Goal: Find specific page/section: Find specific page/section

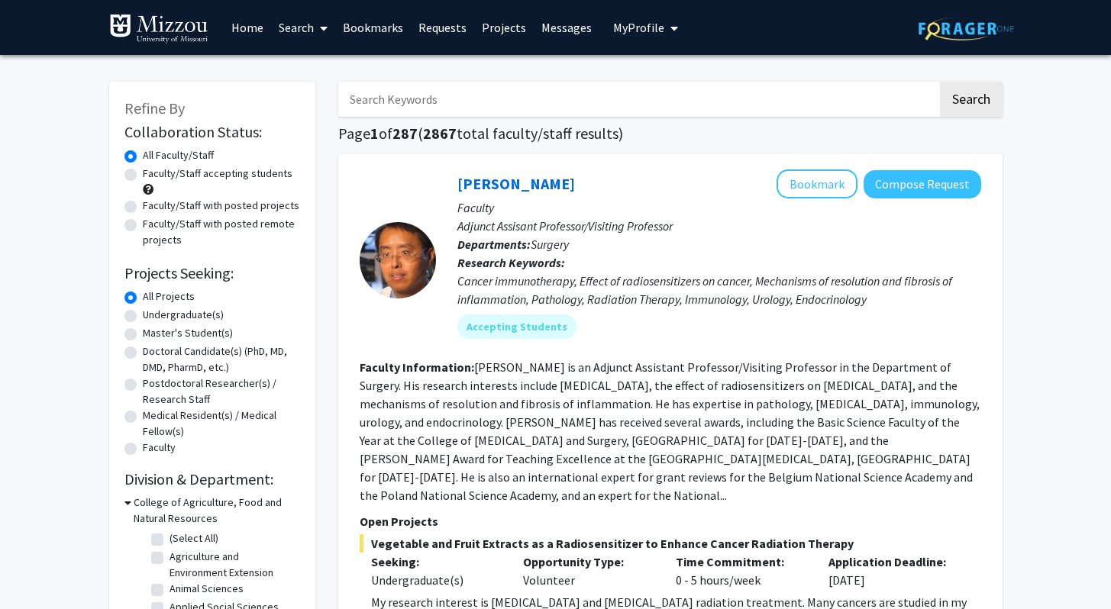
click at [189, 175] on label "Faculty/Staff accepting students" at bounding box center [218, 174] width 150 height 16
click at [153, 175] on input "Faculty/Staff accepting students" at bounding box center [148, 171] width 10 height 10
radio input "true"
click at [169, 315] on label "Undergraduate(s)" at bounding box center [183, 315] width 81 height 16
click at [153, 315] on input "Undergraduate(s)" at bounding box center [148, 312] width 10 height 10
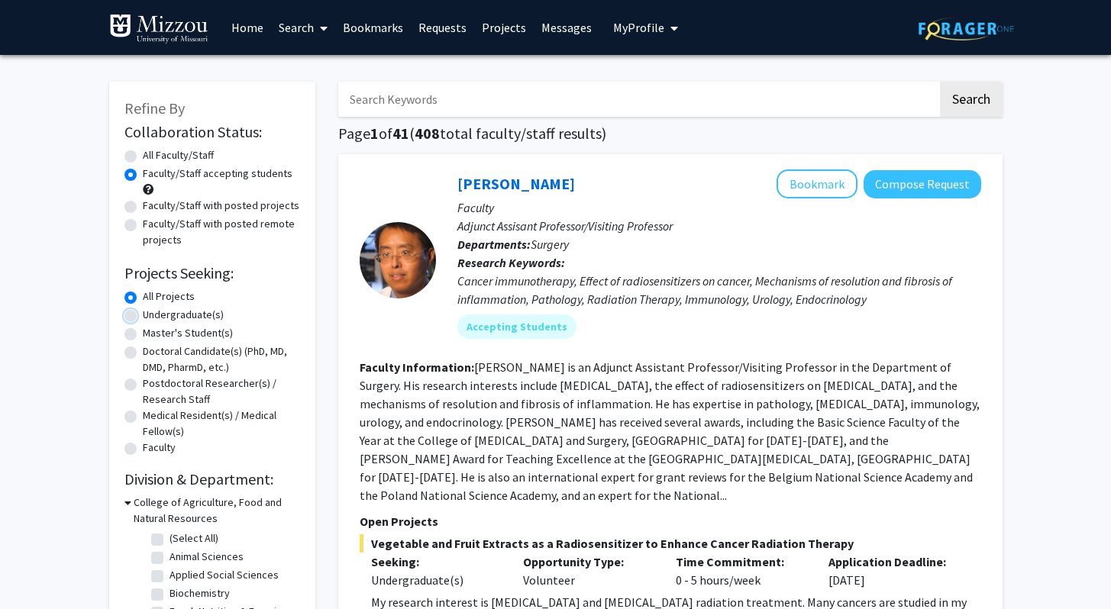
radio input "true"
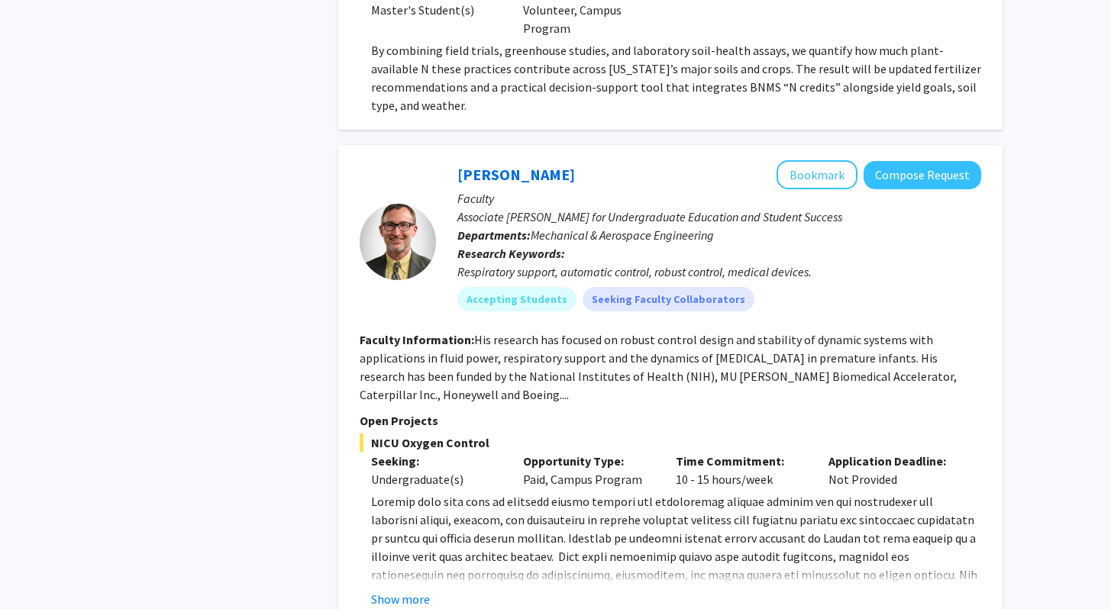
scroll to position [7345, 0]
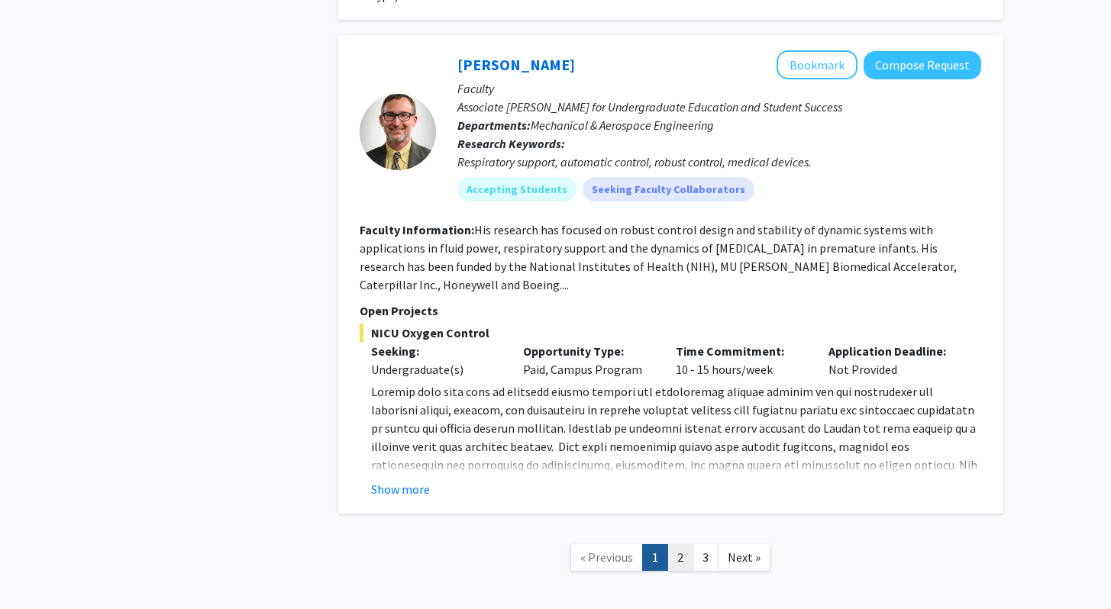
click at [683, 544] on link "2" at bounding box center [680, 557] width 26 height 27
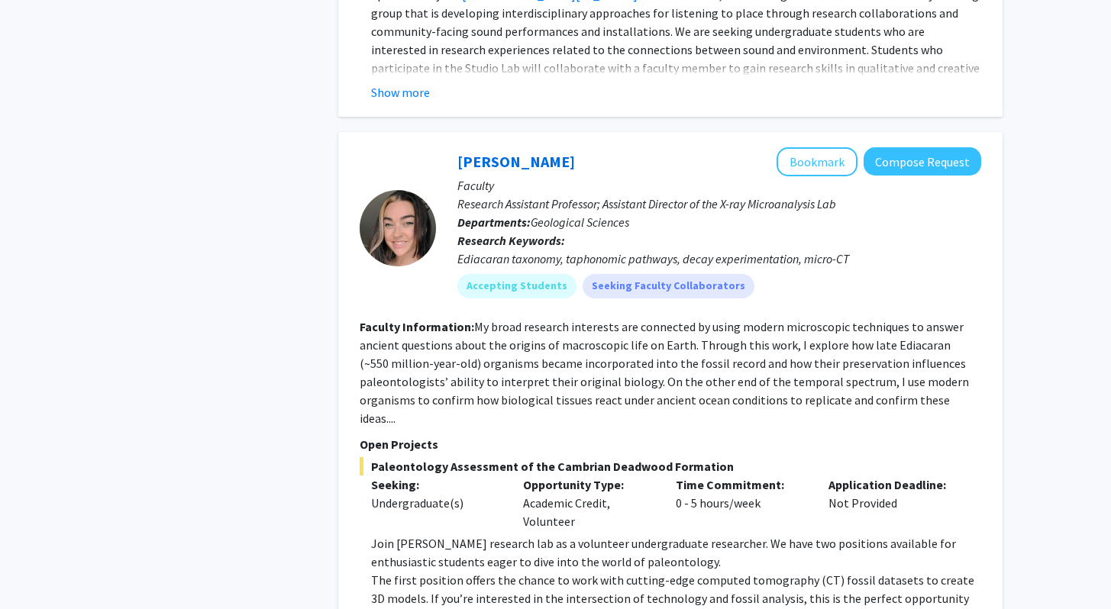
scroll to position [5111, 0]
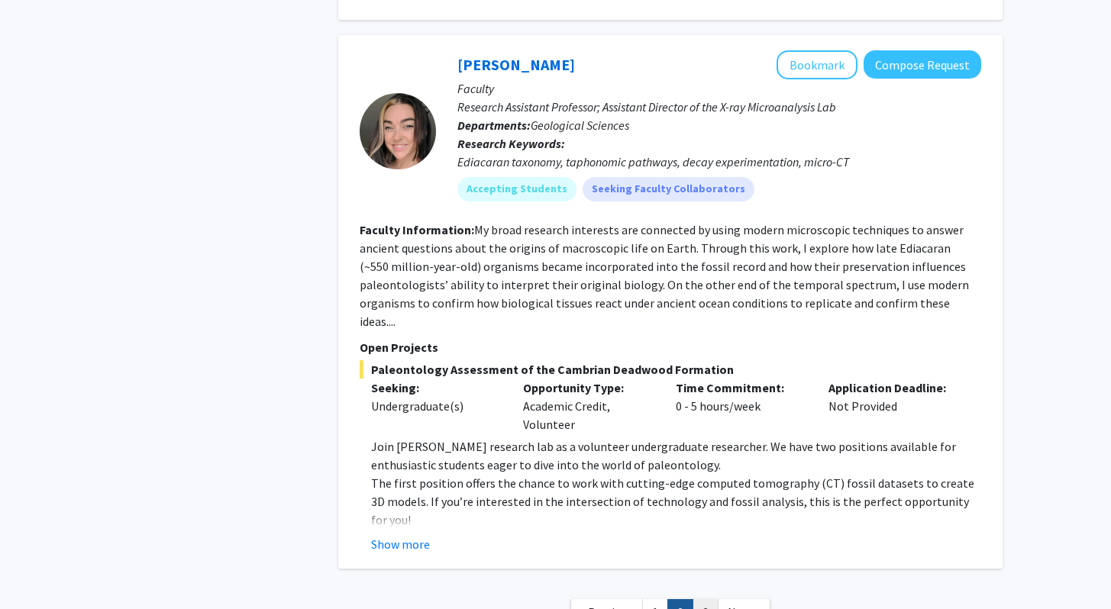
click at [711, 599] on link "3" at bounding box center [705, 612] width 26 height 27
